Goal: Task Accomplishment & Management: Manage account settings

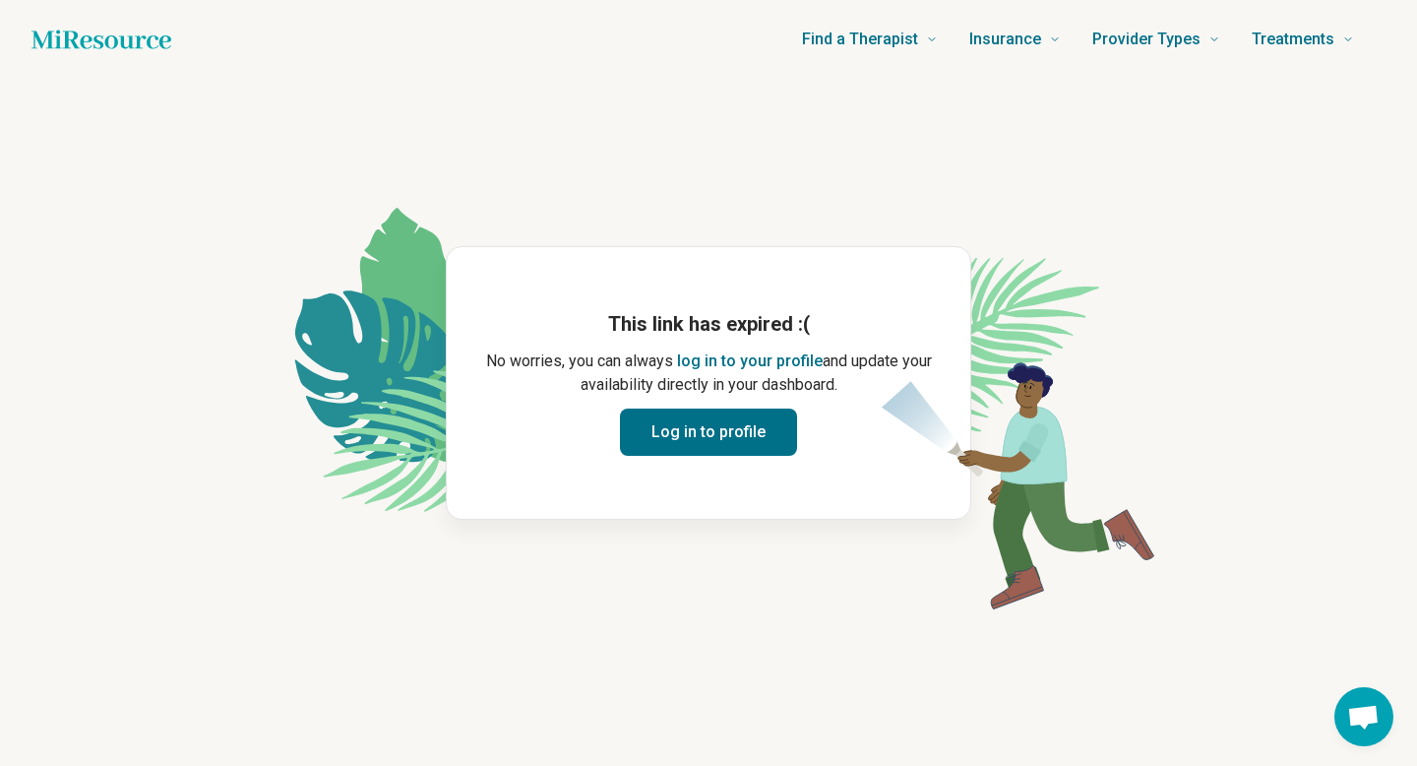
click at [718, 436] on button "Log in to profile" at bounding box center [708, 431] width 177 height 47
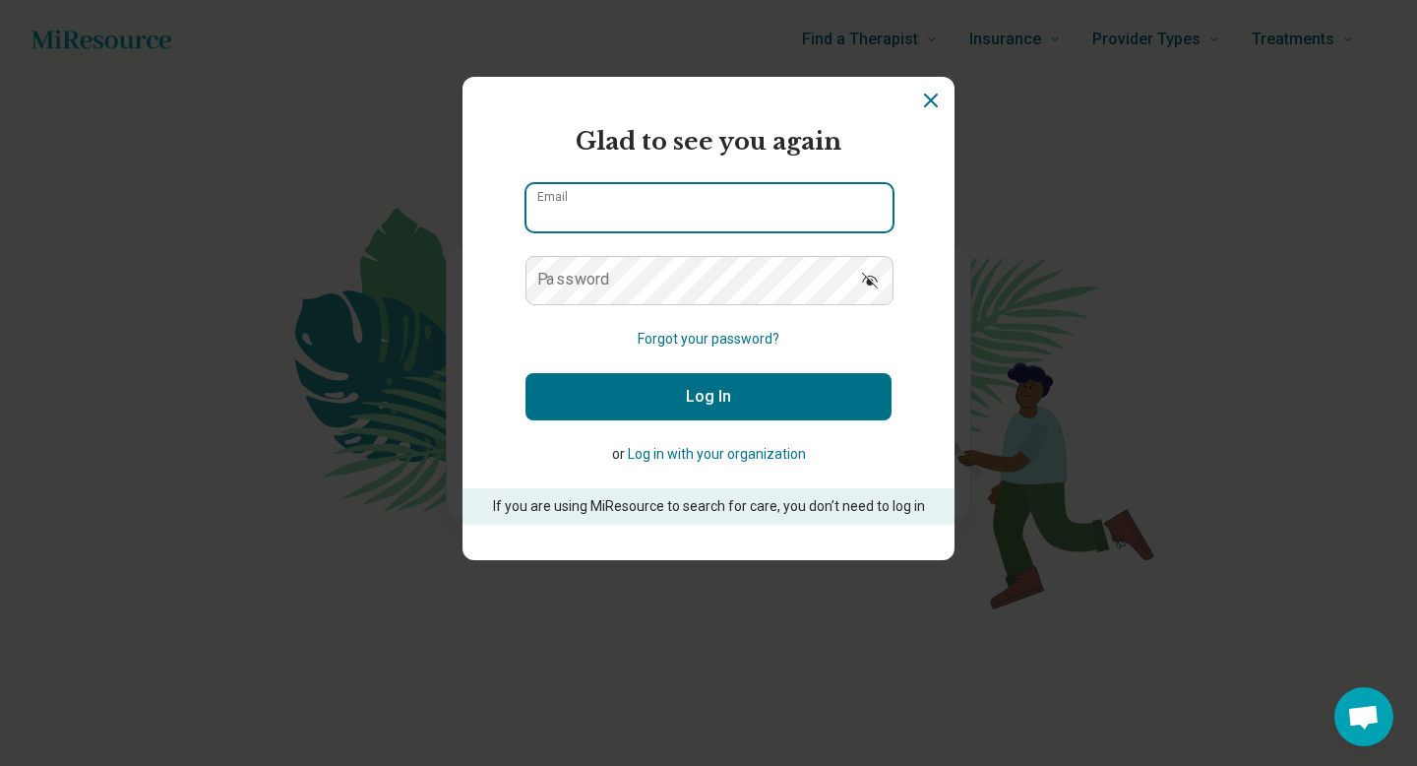
type input "**********"
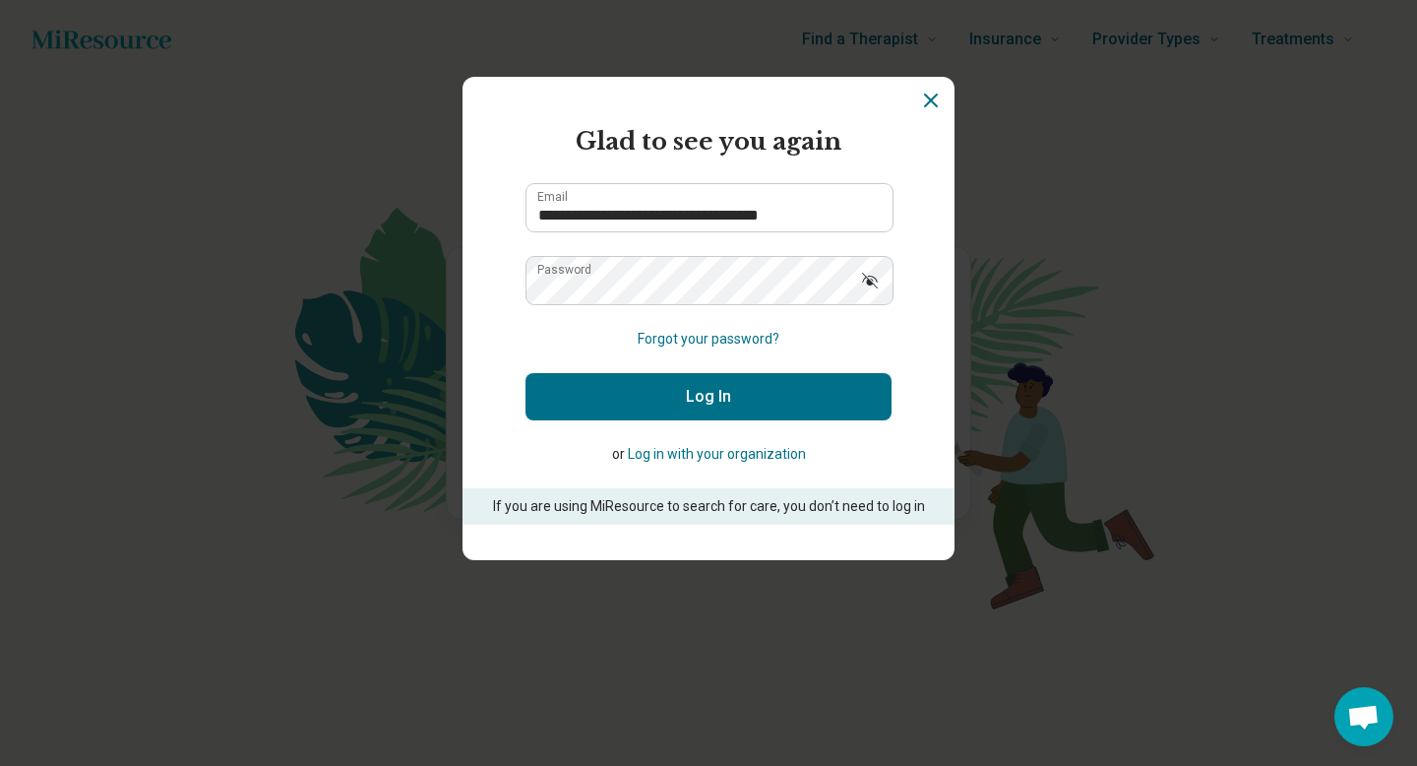
click at [645, 395] on button "Log In" at bounding box center [708, 396] width 366 height 47
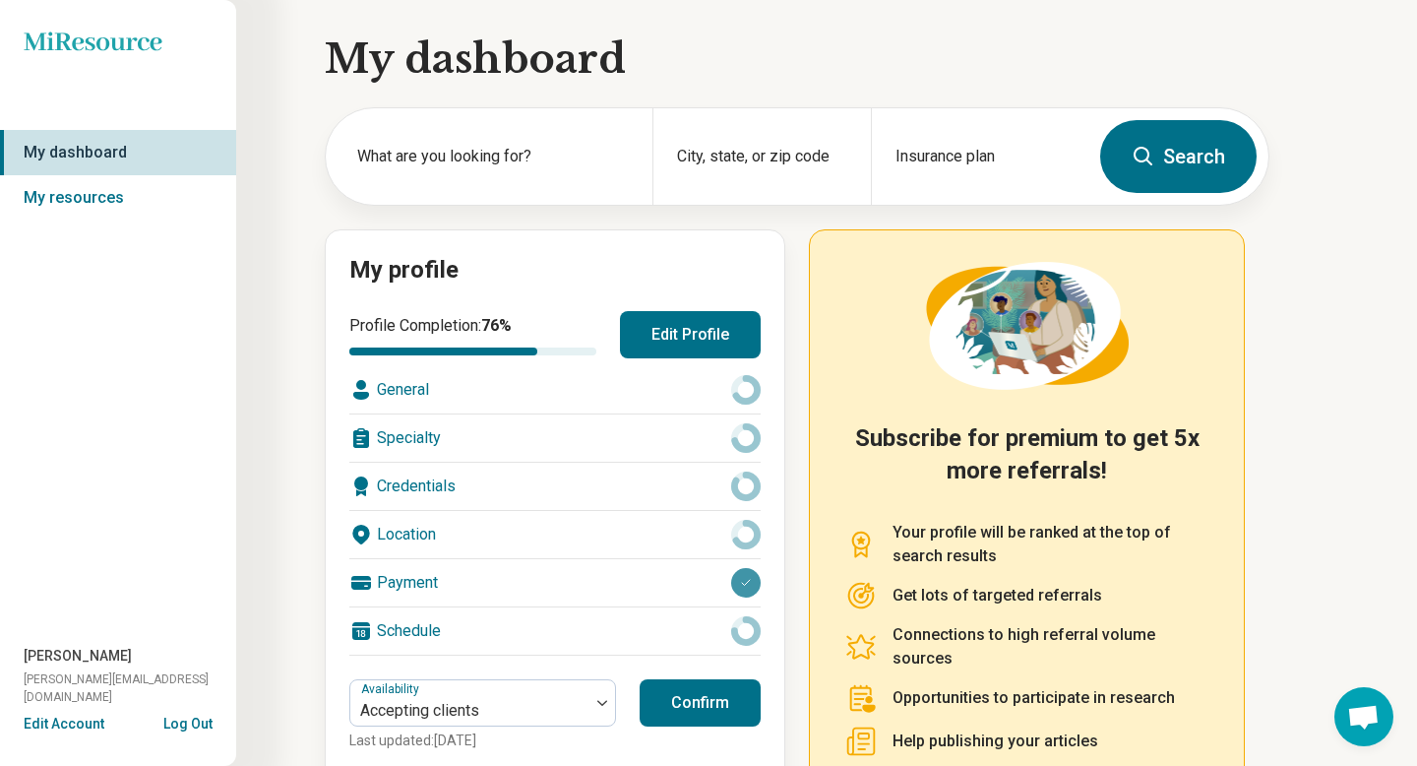
click at [680, 706] on button "Confirm" at bounding box center [700, 702] width 121 height 47
click at [697, 690] on button "Confirm" at bounding box center [700, 702] width 121 height 47
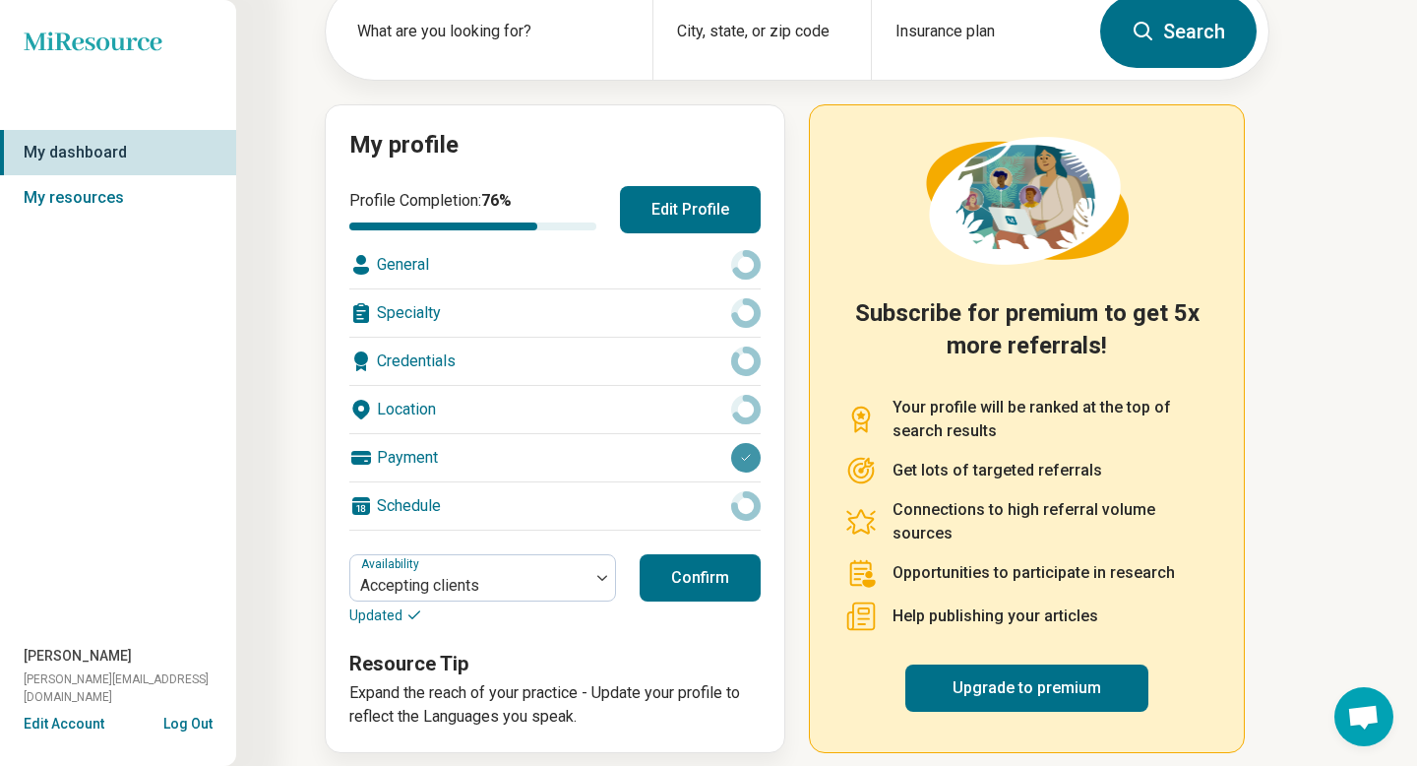
scroll to position [139, 0]
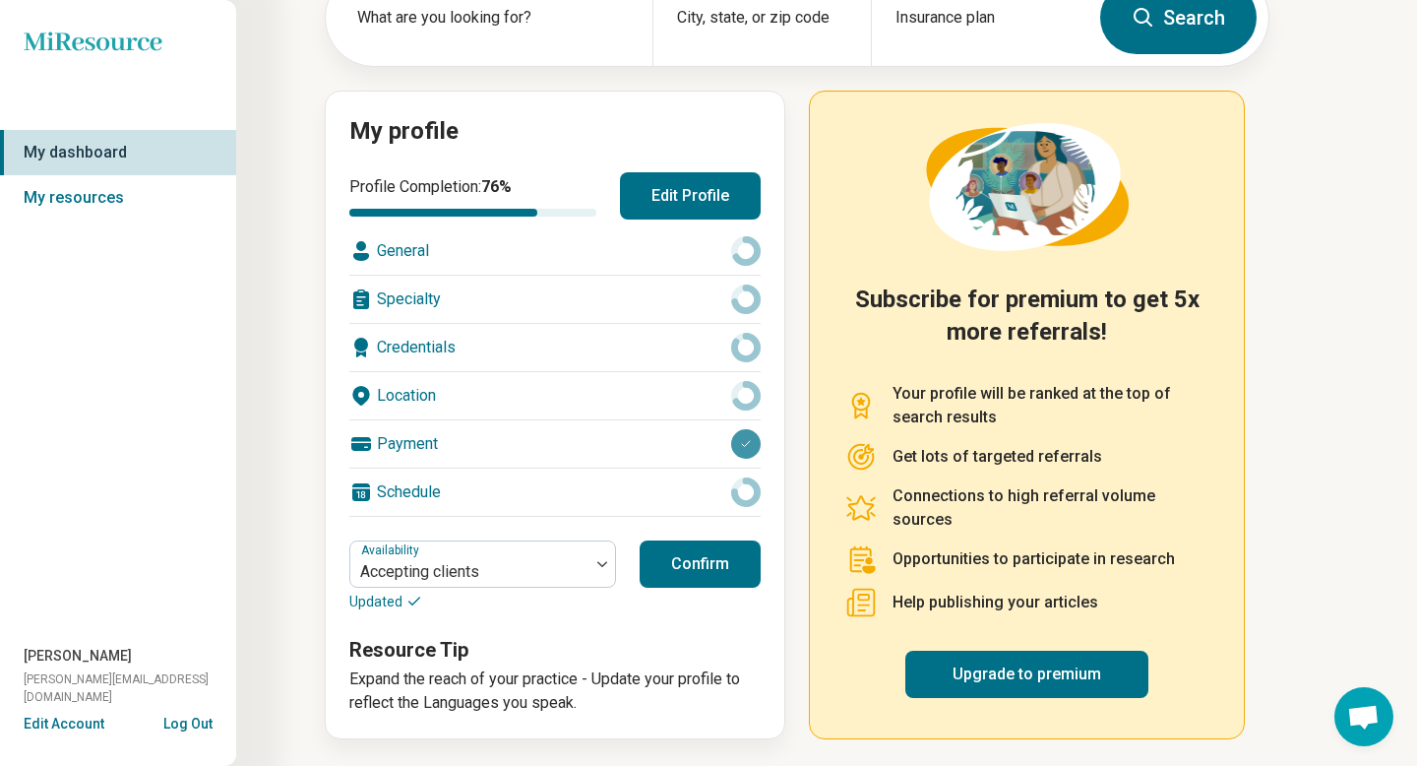
click at [672, 201] on button "Edit Profile" at bounding box center [690, 195] width 141 height 47
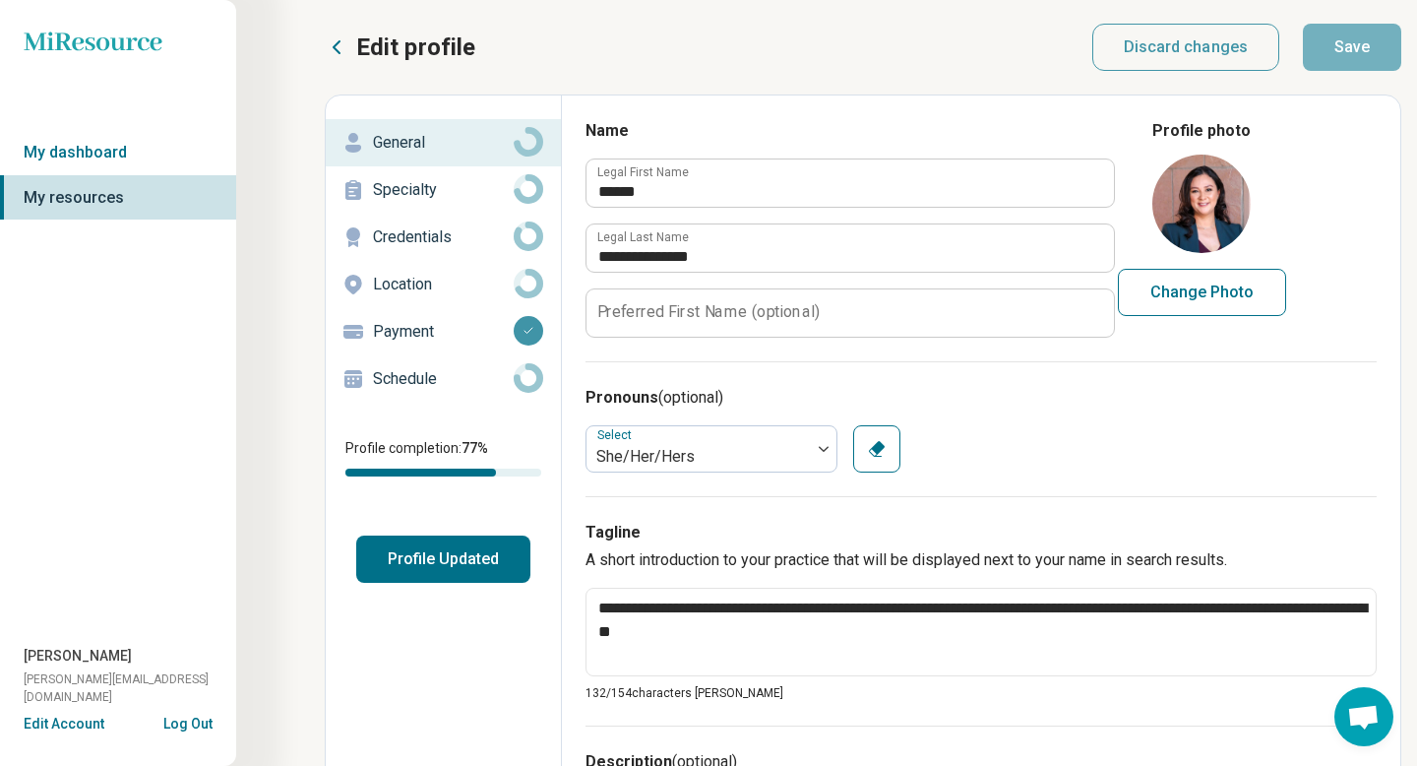
click at [470, 184] on p "Specialty" at bounding box center [443, 190] width 141 height 24
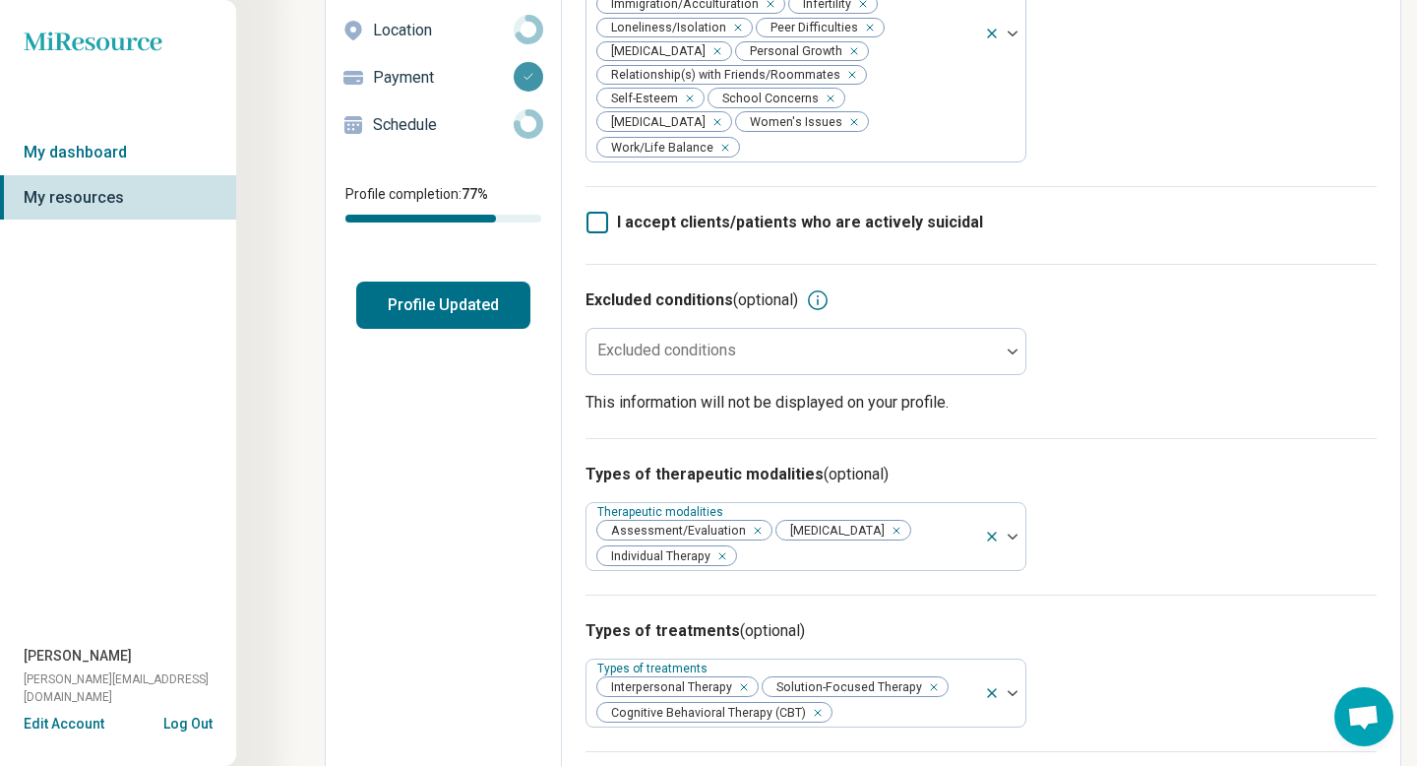
scroll to position [723, 0]
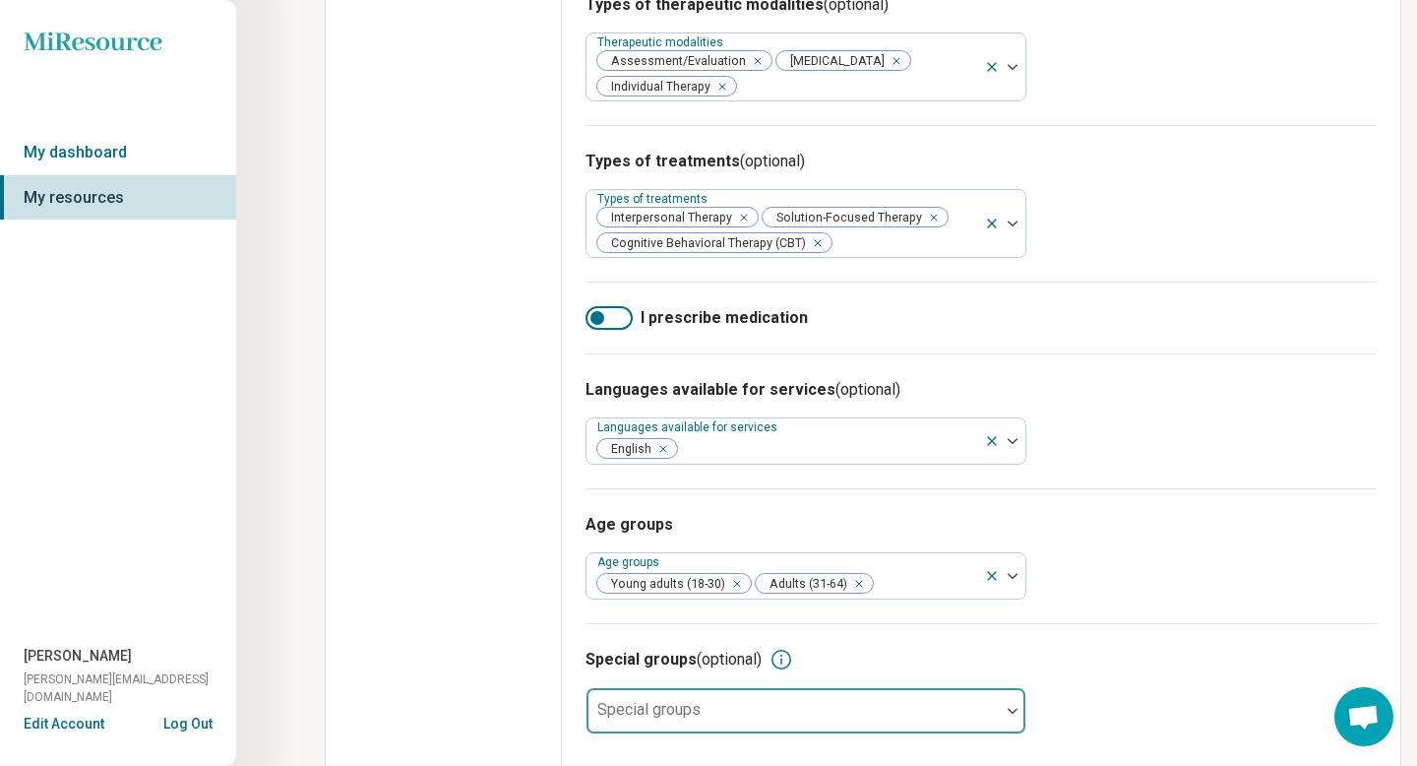
click at [993, 707] on div at bounding box center [792, 710] width 413 height 43
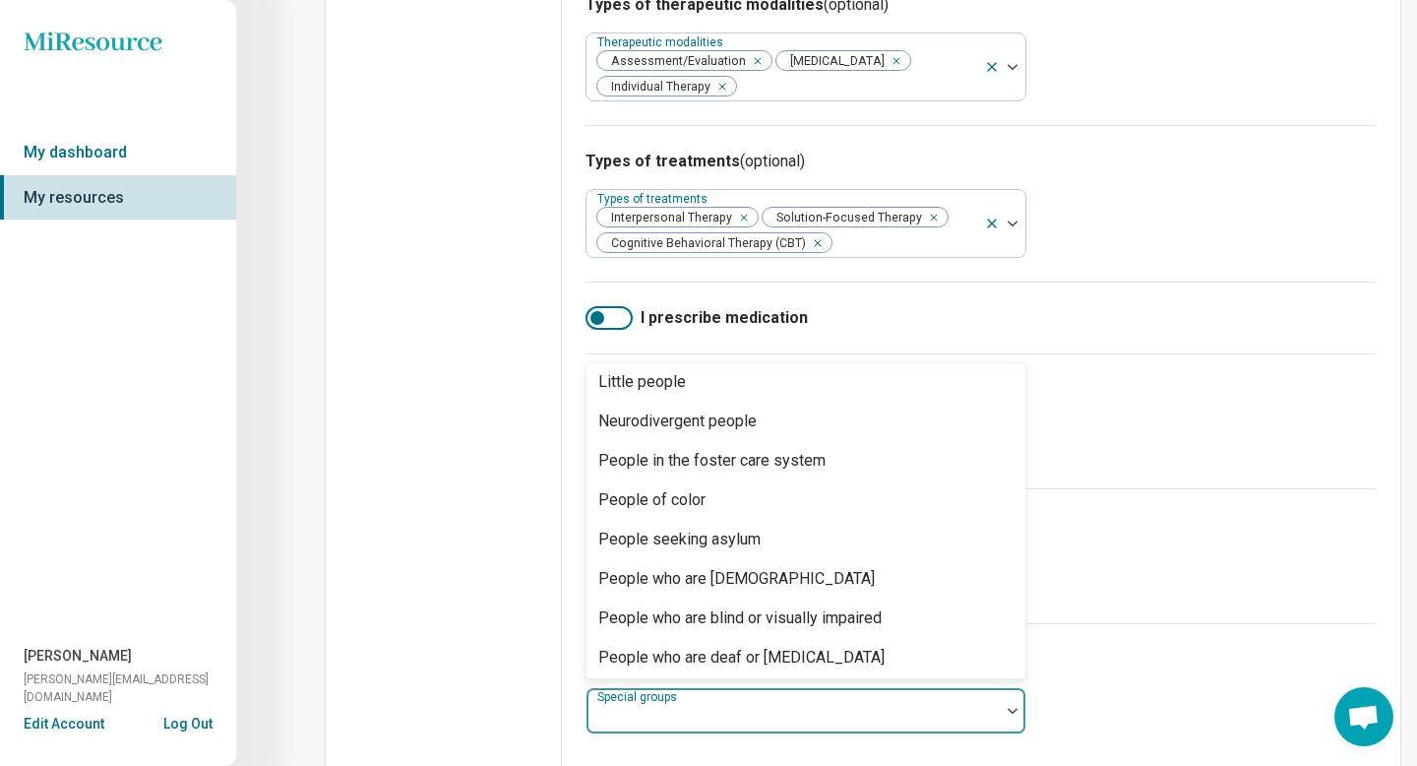
scroll to position [243, 0]
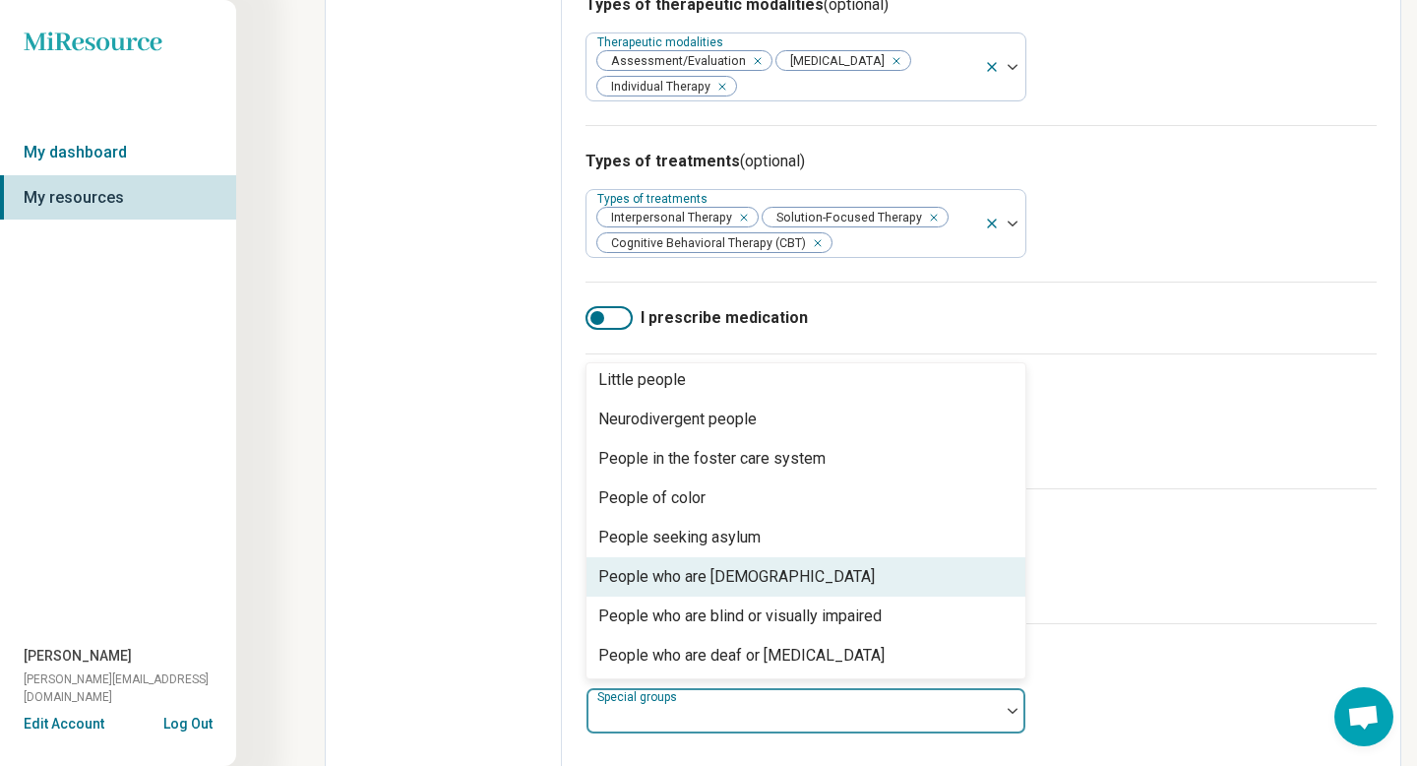
click at [1158, 647] on div "Special groups (optional)" at bounding box center [980, 659] width 791 height 24
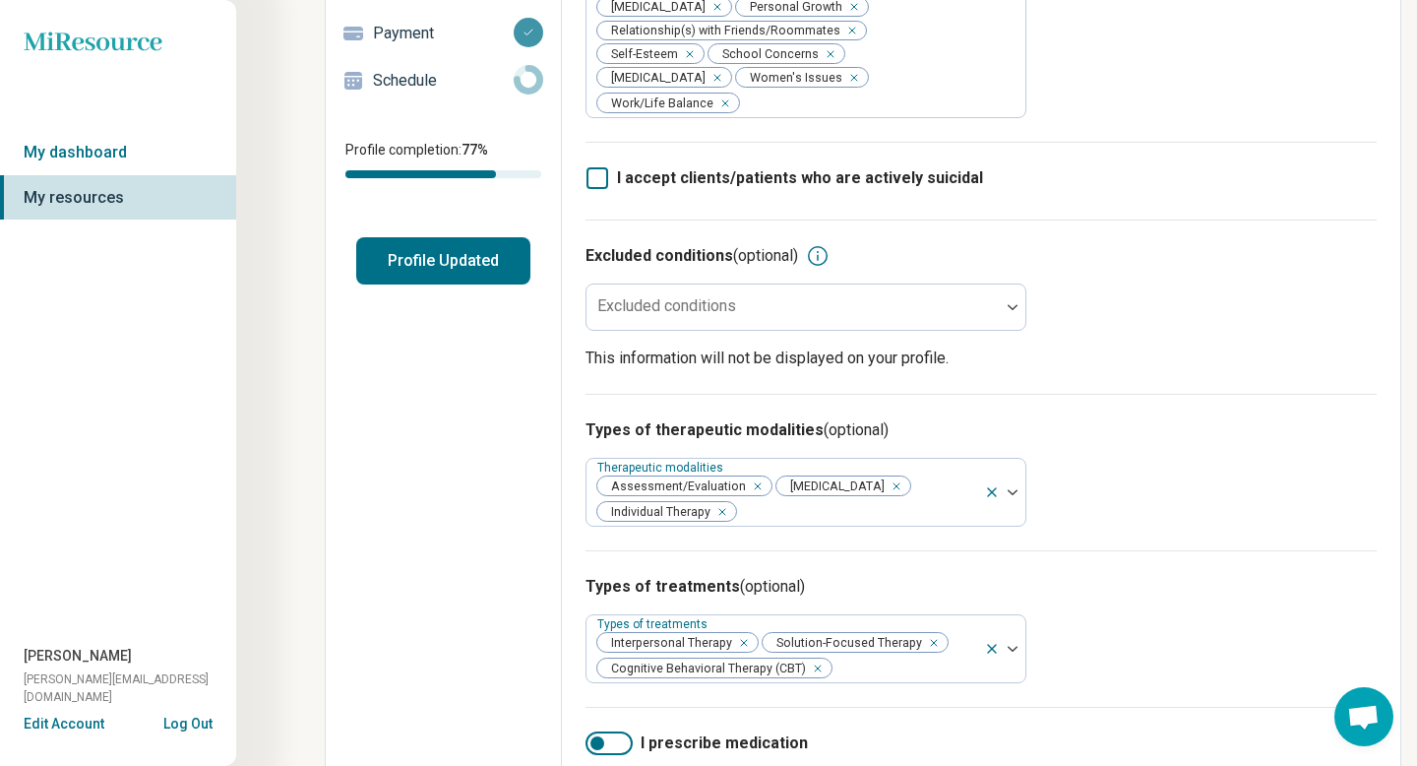
scroll to position [0, 0]
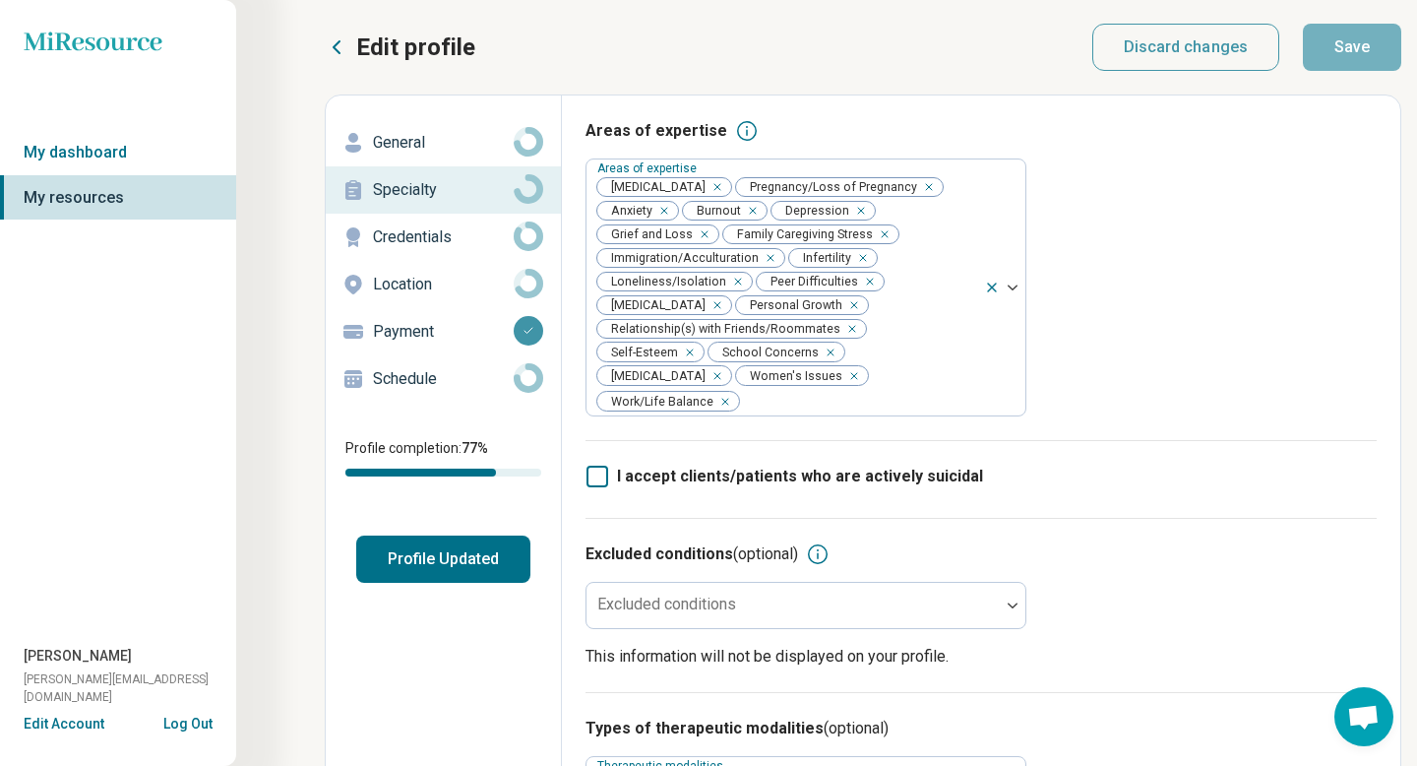
click at [475, 245] on p "Credentials" at bounding box center [443, 237] width 141 height 24
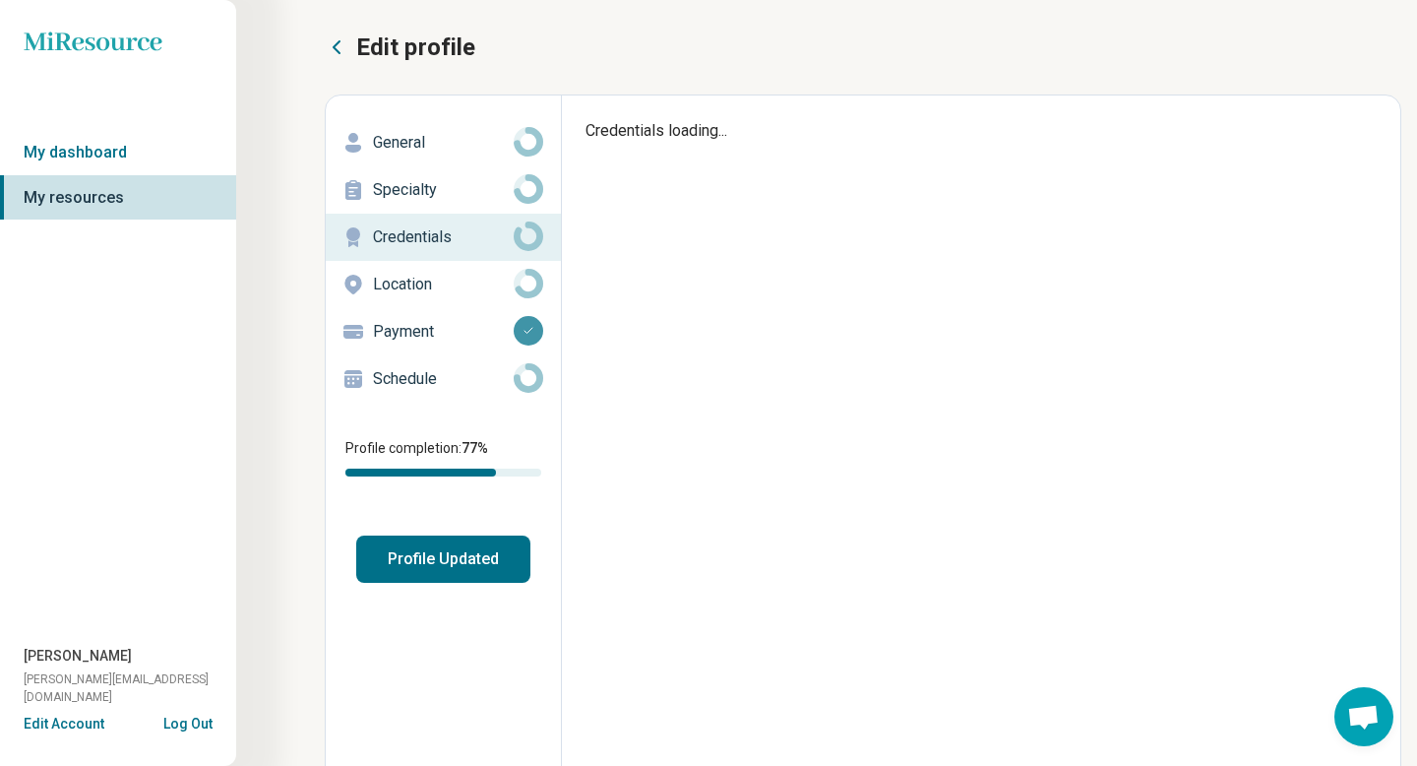
type textarea "*"
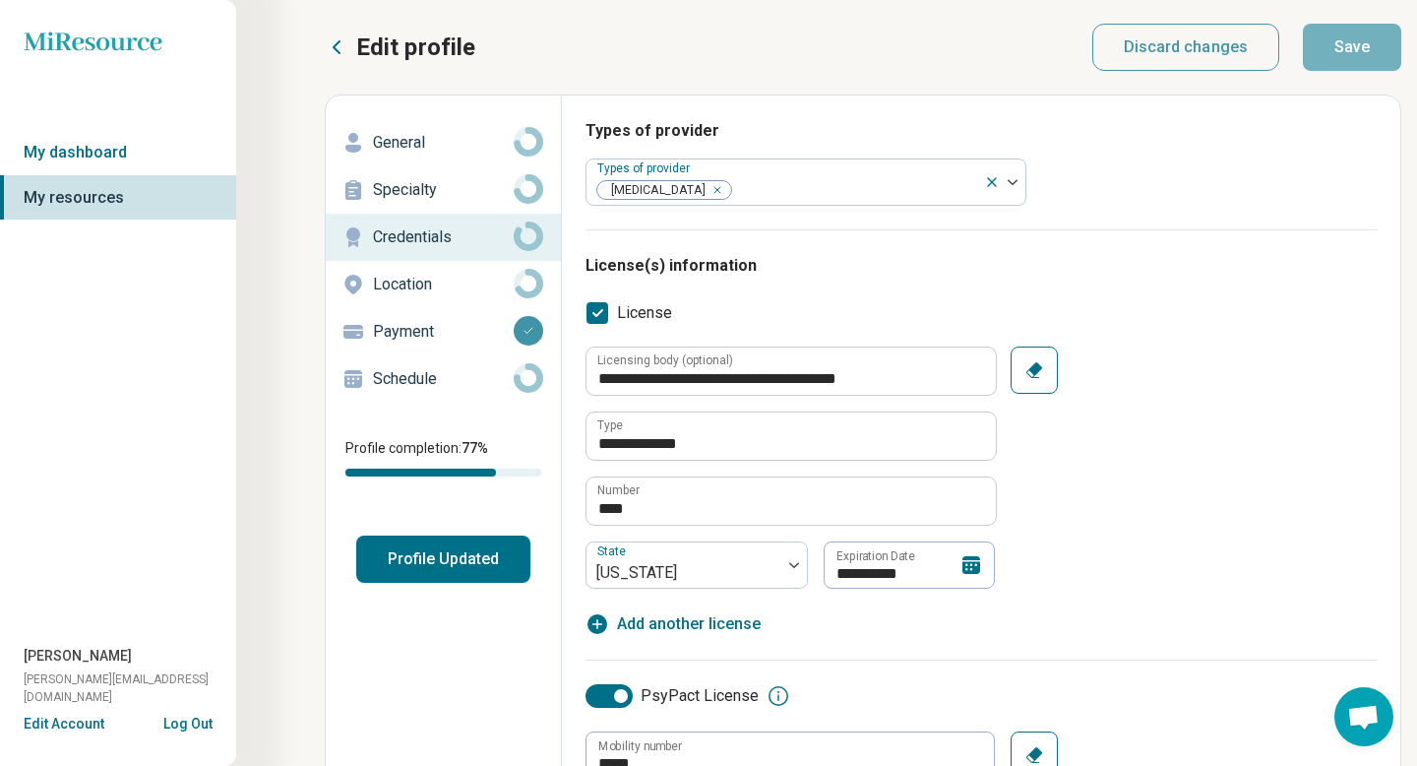
click at [391, 283] on p "Location" at bounding box center [443, 285] width 141 height 24
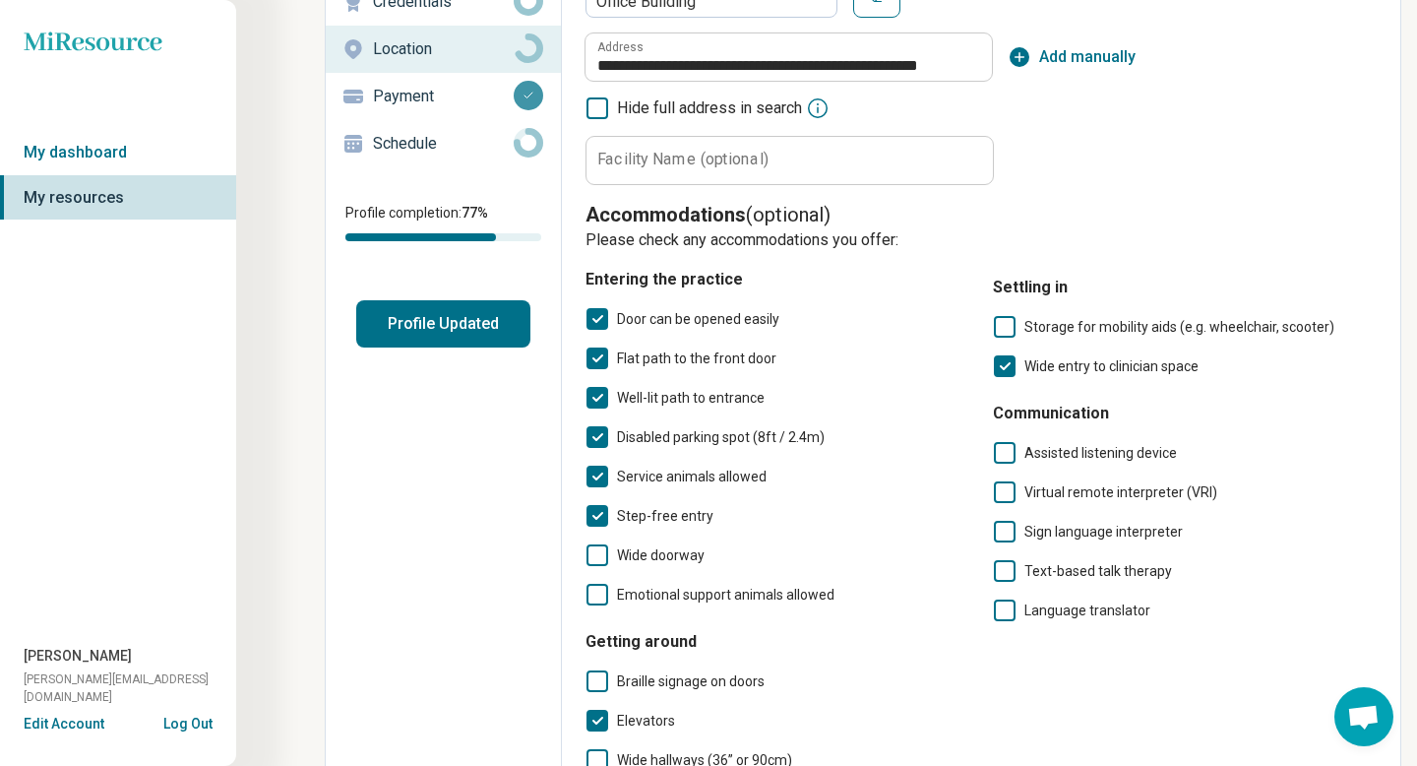
scroll to position [194, 0]
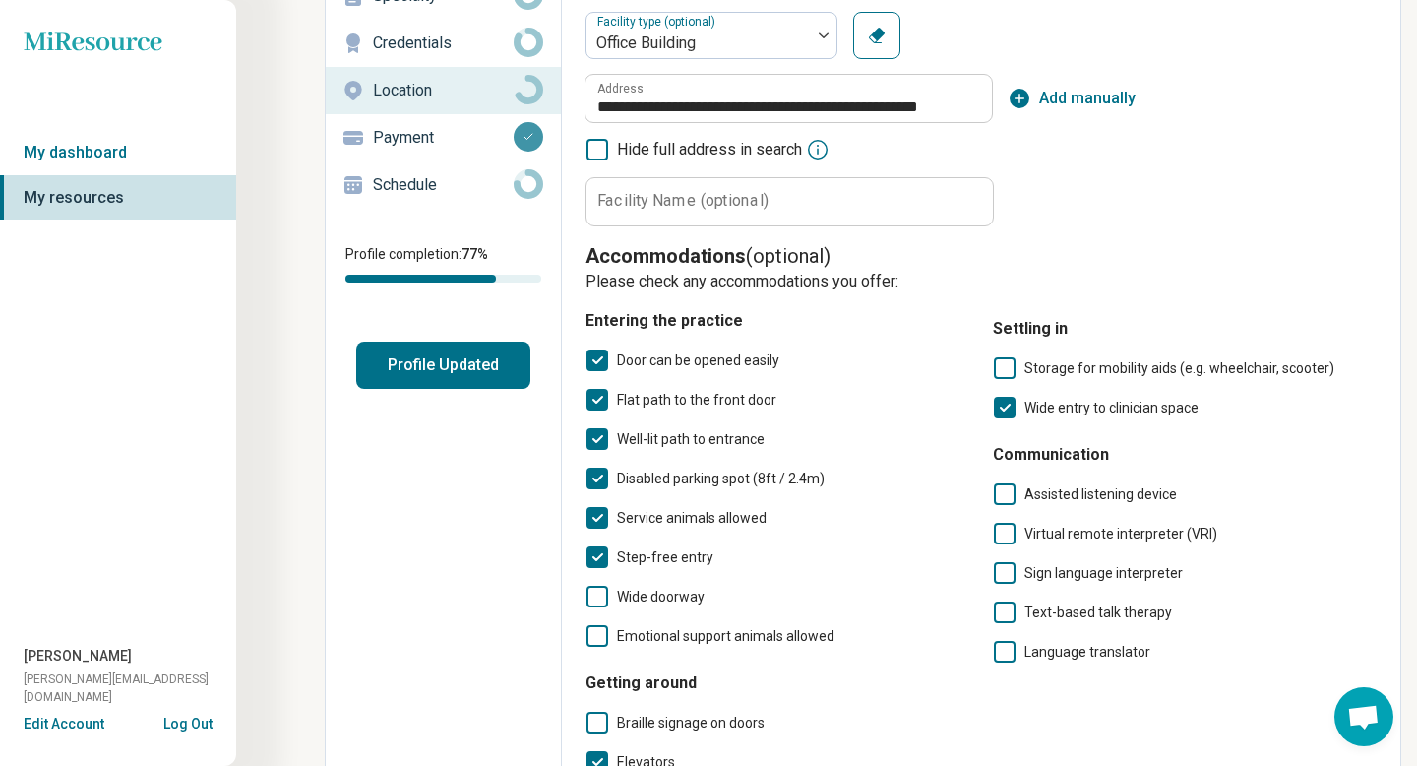
click at [446, 186] on p "Schedule" at bounding box center [443, 185] width 141 height 24
